Goal: Task Accomplishment & Management: Complete application form

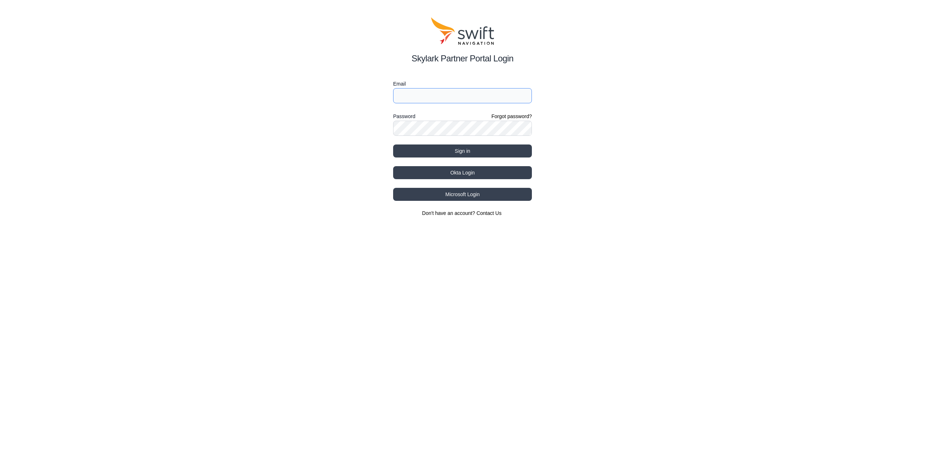
click at [486, 98] on input "Email" at bounding box center [462, 95] width 139 height 15
type input "[EMAIL_ADDRESS][DOMAIN_NAME]"
click at [393, 145] on button "Sign in" at bounding box center [462, 151] width 139 height 13
select select
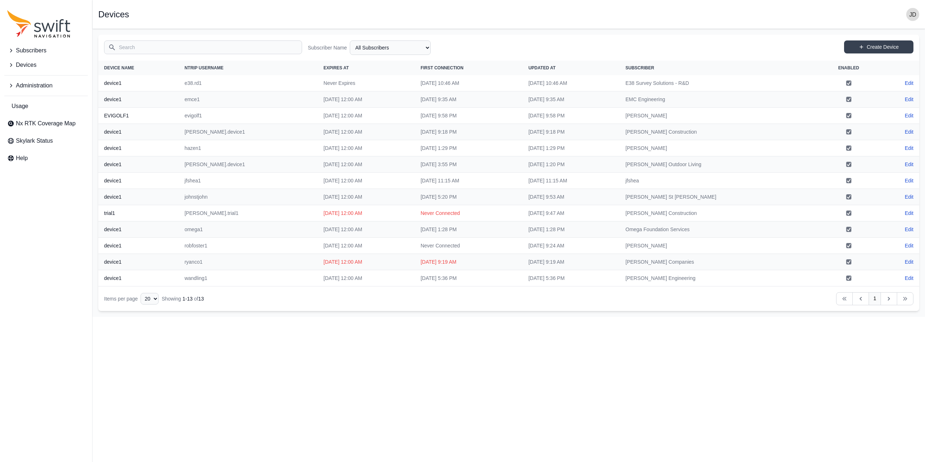
click at [18, 49] on span "Subscribers" at bounding box center [31, 50] width 30 height 9
click at [883, 41] on link "Create Device" at bounding box center [878, 46] width 69 height 13
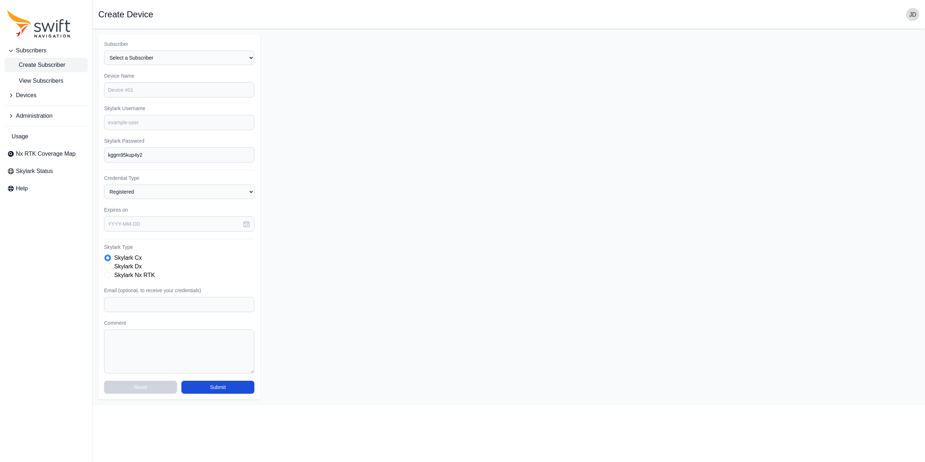
click at [44, 61] on span "Create Subscriber" at bounding box center [36, 65] width 58 height 9
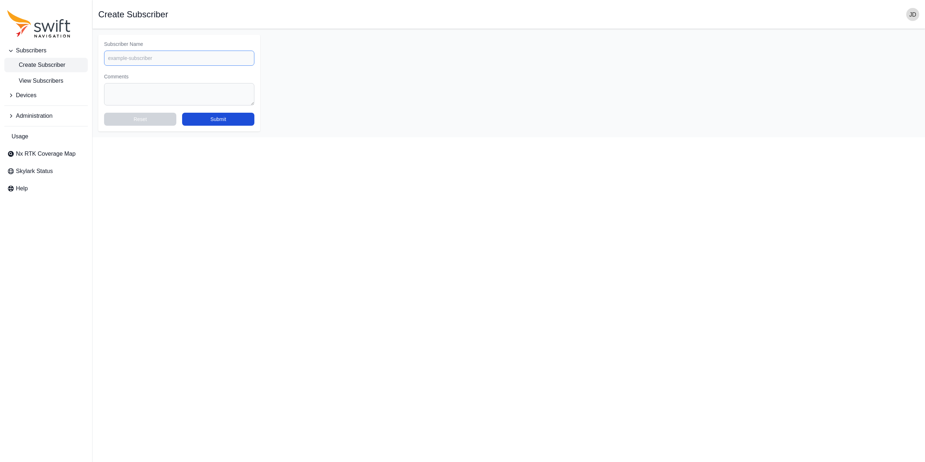
click at [157, 59] on input "Subscriber Name" at bounding box center [179, 58] width 150 height 15
type input "EyeBot"
click at [203, 117] on button "Submit" at bounding box center [218, 119] width 72 height 13
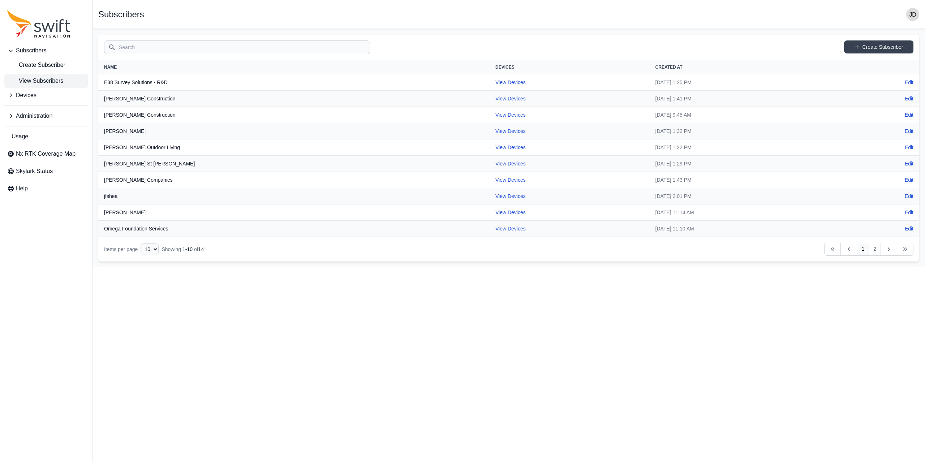
click at [31, 90] on button "Devices" at bounding box center [45, 95] width 83 height 14
click at [46, 121] on span "Create Device" at bounding box center [31, 125] width 48 height 9
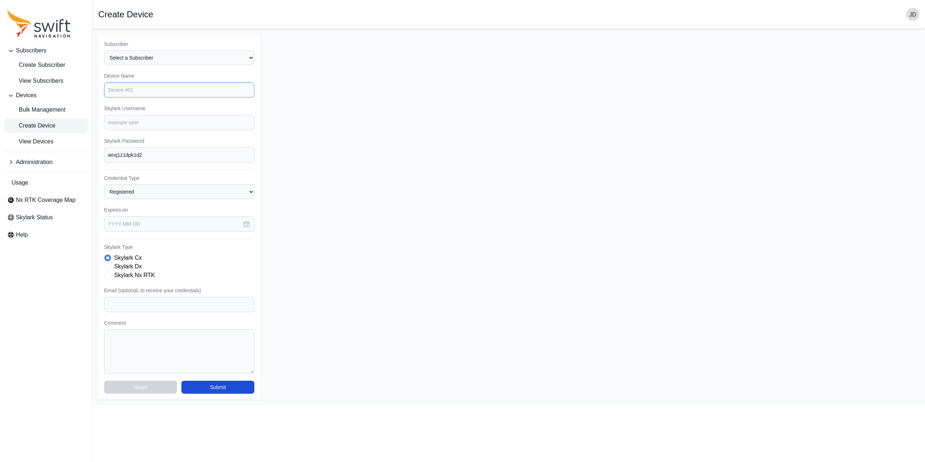
click at [180, 96] on input "Device Name" at bounding box center [179, 89] width 150 height 15
click at [184, 51] on select "Select a Subscriber E38 Survey Solutions - R&D EMC Engineering EyeBot [PERSON_N…" at bounding box center [179, 58] width 150 height 14
select select "4ad8a44e-f4fb-42f0-87c4-d4dc7dd726a9"
click at [104, 51] on select "Select a Subscriber E38 Survey Solutions - R&D EMC Engineering EyeBot [PERSON_N…" at bounding box center [179, 58] width 150 height 14
click at [169, 91] on input "Device Name" at bounding box center [179, 89] width 150 height 15
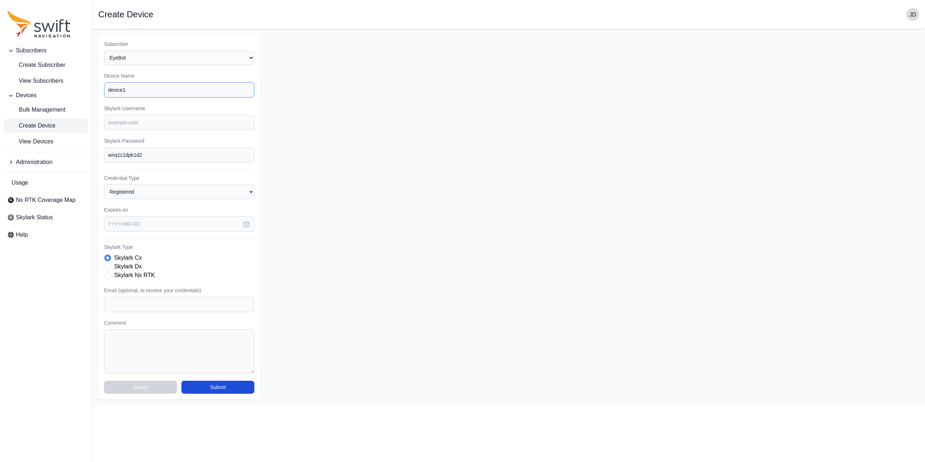
type input "device1"
type input "eyebot1"
click at [153, 273] on label "Skylark Nx RTK" at bounding box center [134, 275] width 41 height 9
click at [193, 228] on input "text" at bounding box center [179, 223] width 150 height 15
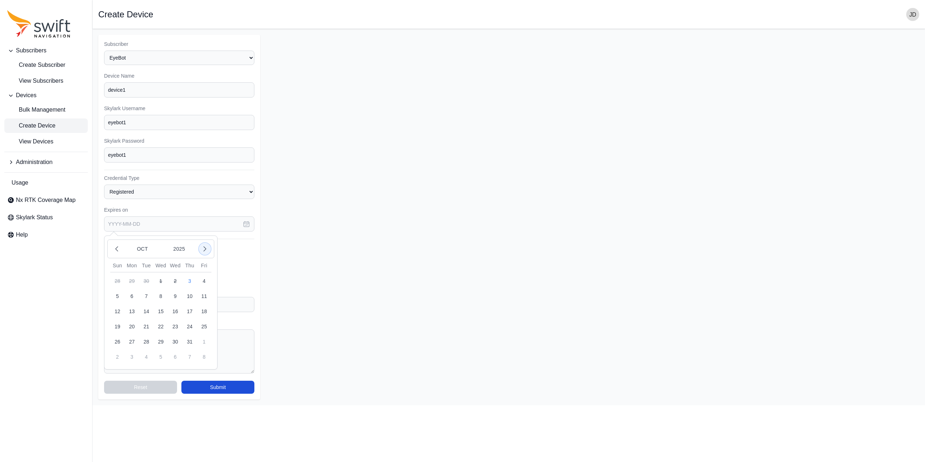
click at [206, 253] on button "button" at bounding box center [205, 249] width 12 height 12
click at [145, 296] on button "4" at bounding box center [146, 296] width 14 height 14
type input "[DATE]"
click at [218, 385] on button "Submit" at bounding box center [217, 387] width 73 height 13
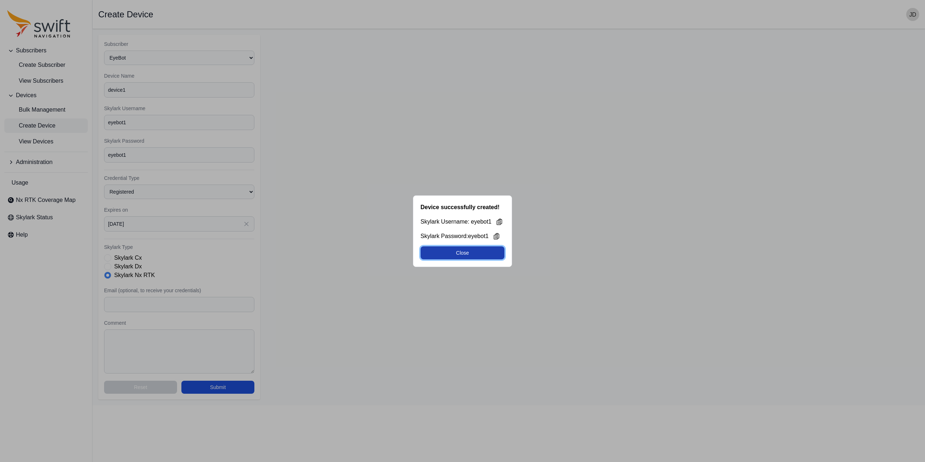
click at [446, 251] on button "Close" at bounding box center [463, 252] width 84 height 13
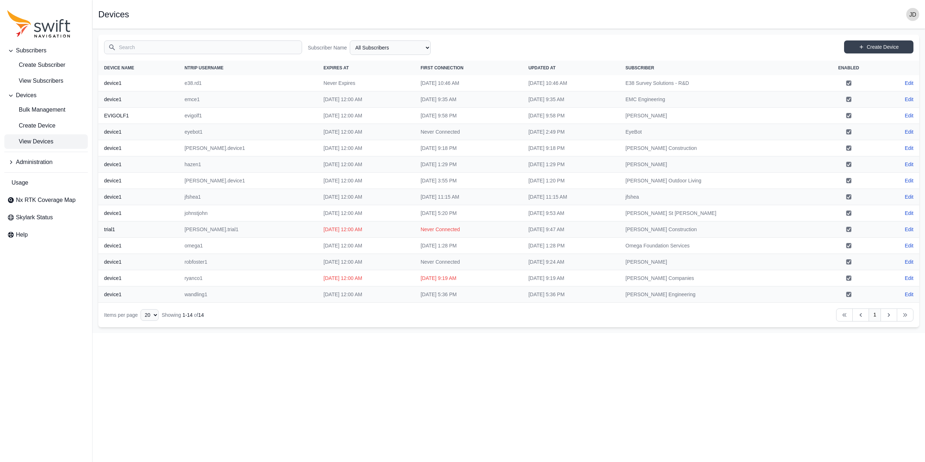
click at [202, 163] on td "hazen1" at bounding box center [248, 164] width 139 height 16
click at [196, 278] on td "ryanco1" at bounding box center [248, 278] width 139 height 16
click at [40, 139] on span "View Devices" at bounding box center [30, 141] width 46 height 9
drag, startPoint x: 197, startPoint y: 133, endPoint x: 564, endPoint y: 134, distance: 367.6
click at [564, 134] on tr "device1 eyebot1 [DATE] 12:00 AM [DATE] 3:03 PM [DATE] 3:03 PM EyeBot Edit" at bounding box center [508, 132] width 821 height 16
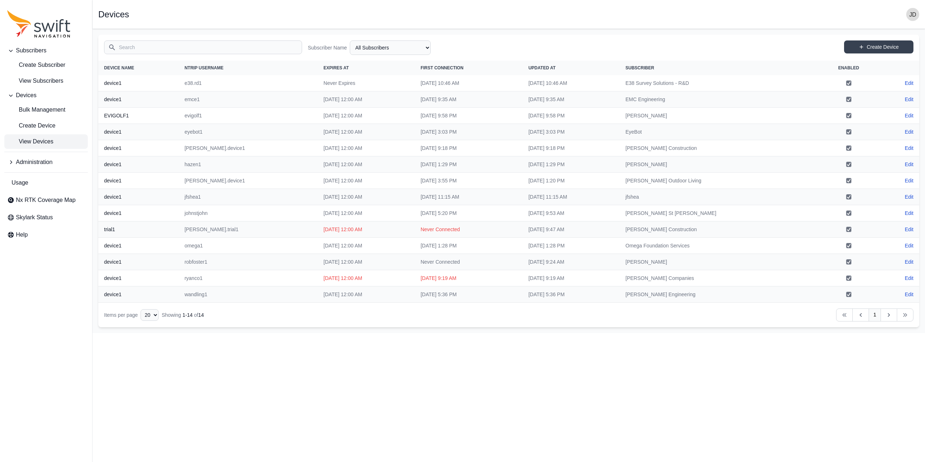
click at [589, 133] on td "[DATE] 3:03 PM" at bounding box center [571, 132] width 97 height 16
drag, startPoint x: 478, startPoint y: 131, endPoint x: 440, endPoint y: 129, distance: 38.0
click at [440, 129] on td "[DATE] 3:03 PM" at bounding box center [469, 132] width 108 height 16
click at [440, 130] on td "[DATE] 3:03 PM" at bounding box center [469, 132] width 108 height 16
